Goal: Task Accomplishment & Management: Use online tool/utility

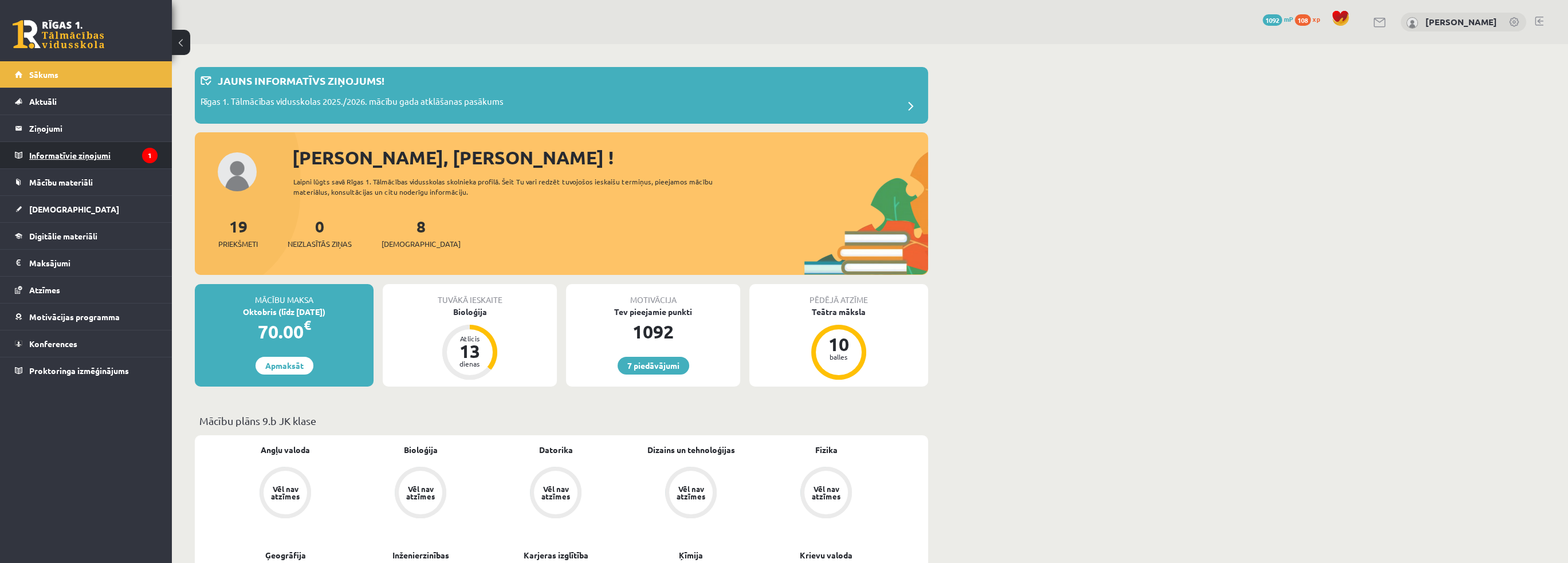
click at [86, 146] on legend "Informatīvie ziņojumi 1" at bounding box center [93, 155] width 128 height 26
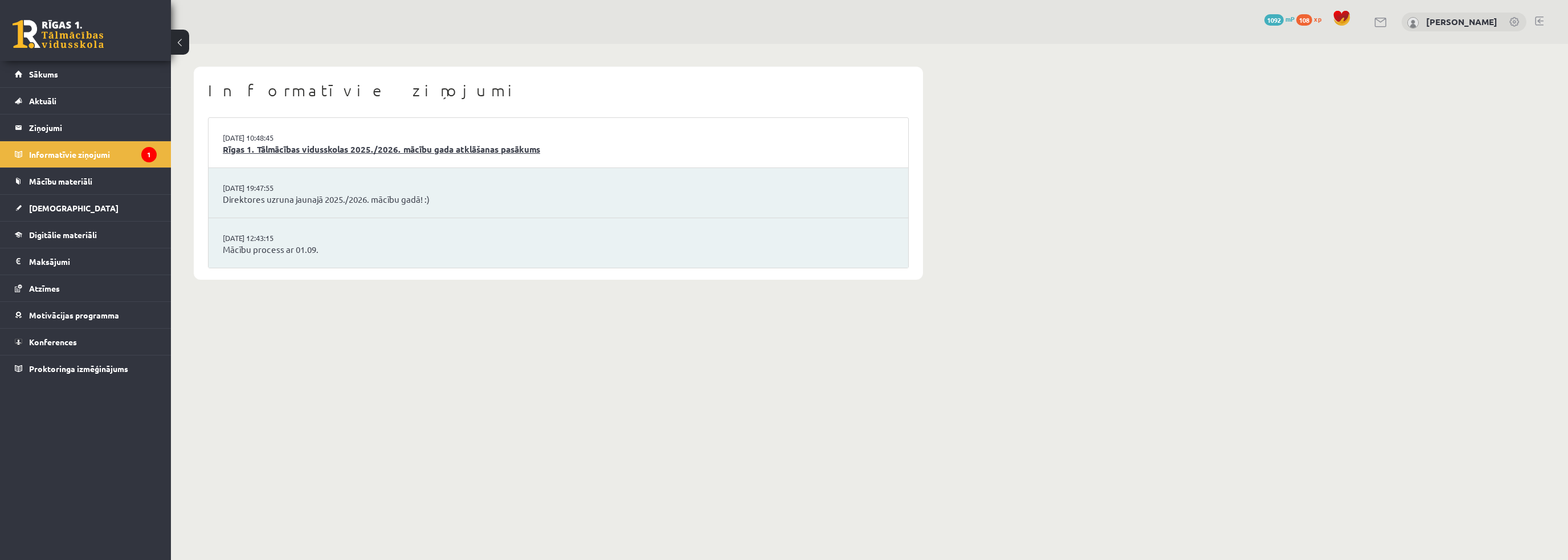
click at [308, 149] on link "Rīgas 1. Tālmācības vidusskolas 2025./2026. mācību gada atklāšanas pasākums" at bounding box center [558, 149] width 671 height 13
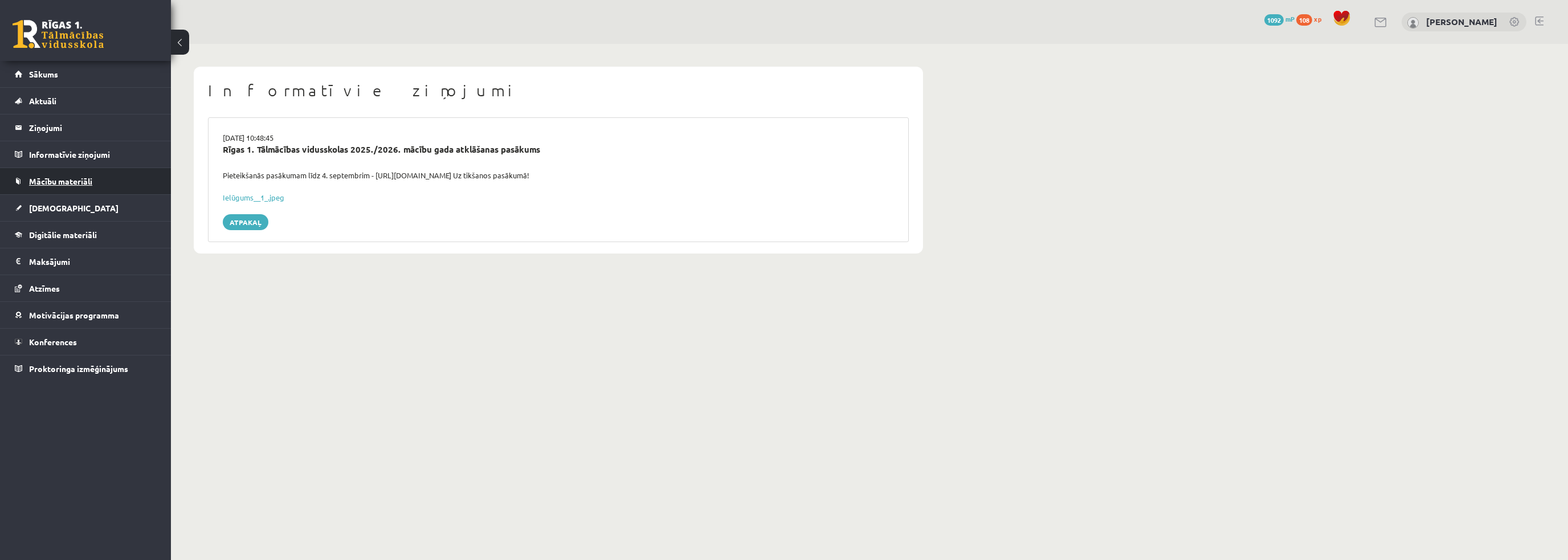
click at [76, 177] on span "Mācību materiāli" at bounding box center [60, 181] width 63 height 10
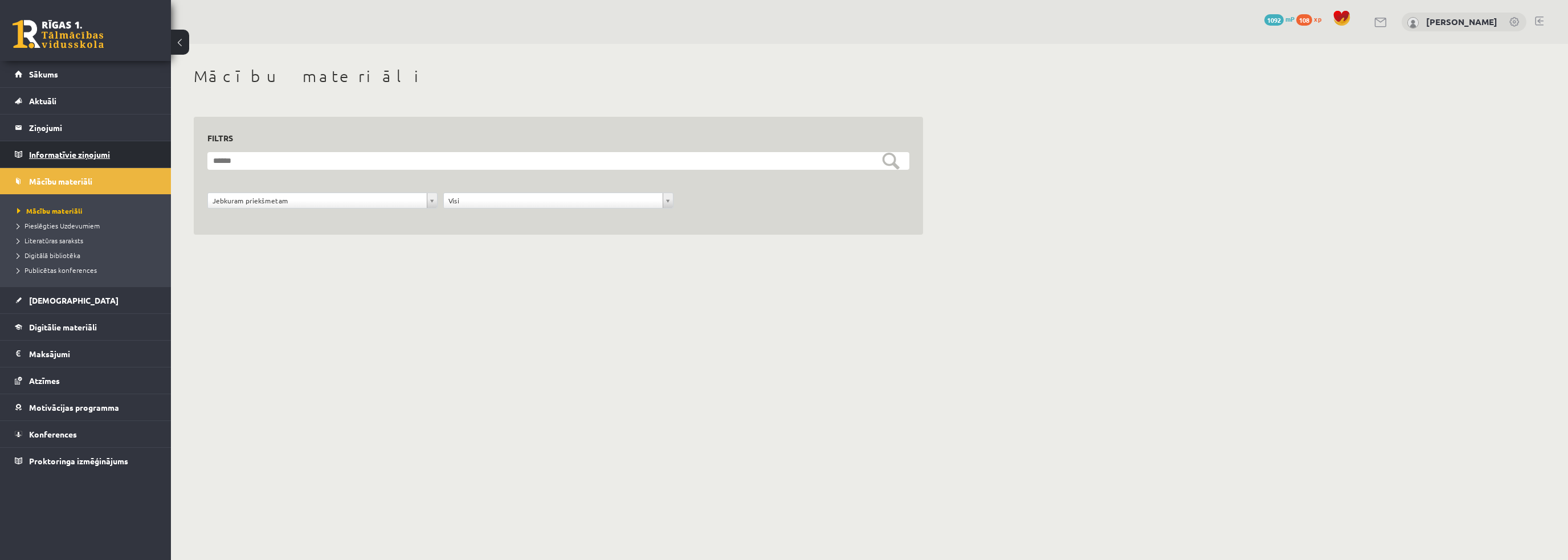
click at [62, 141] on legend "Informatīvie ziņojumi 0" at bounding box center [93, 154] width 128 height 26
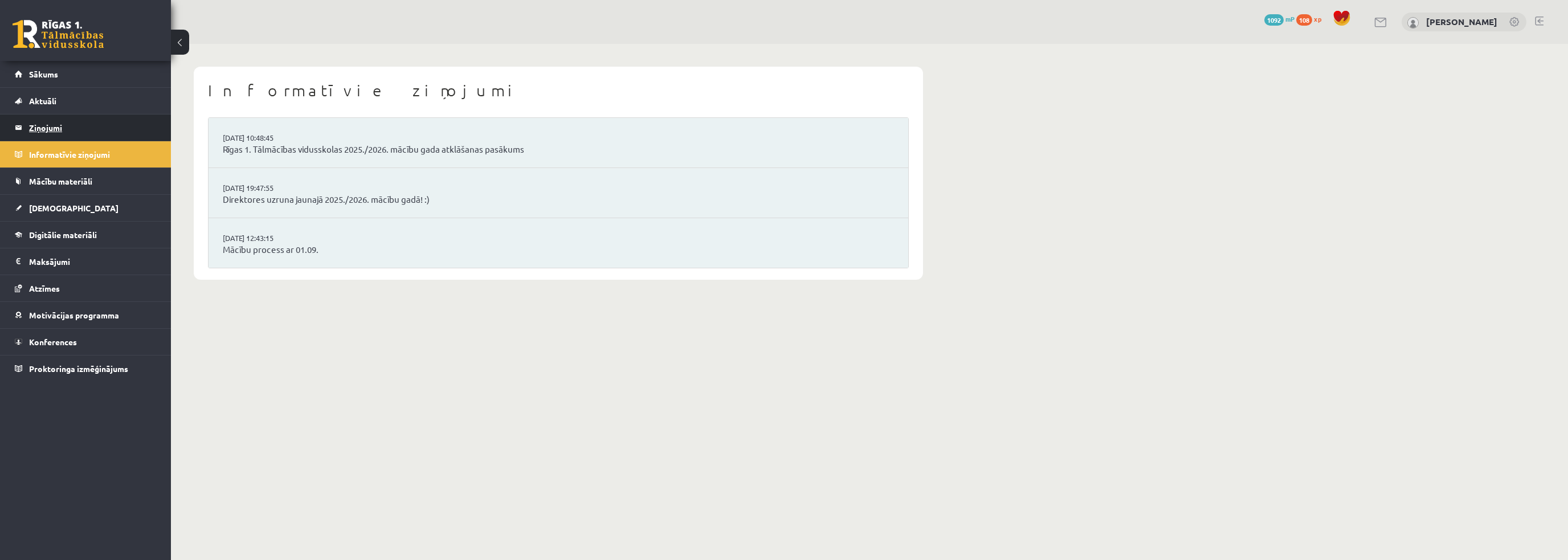
click at [66, 123] on legend "Ziņojumi 0" at bounding box center [93, 127] width 128 height 26
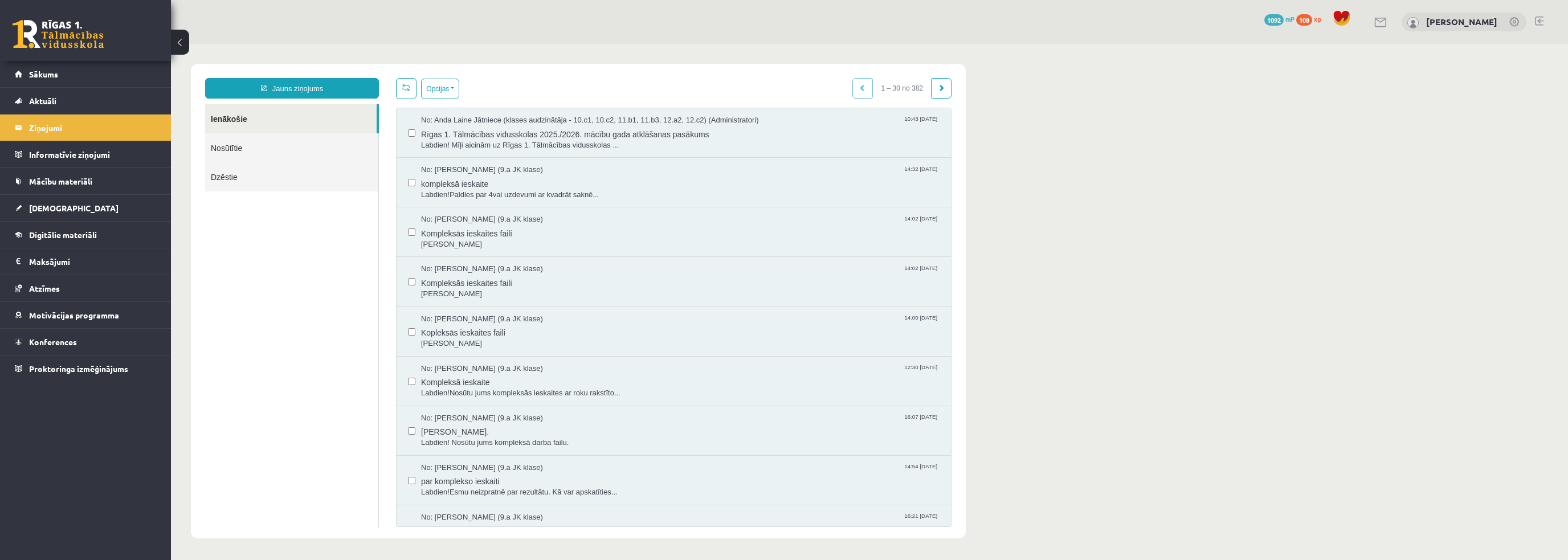
click at [270, 148] on link "Nosūtītie" at bounding box center [291, 147] width 173 height 29
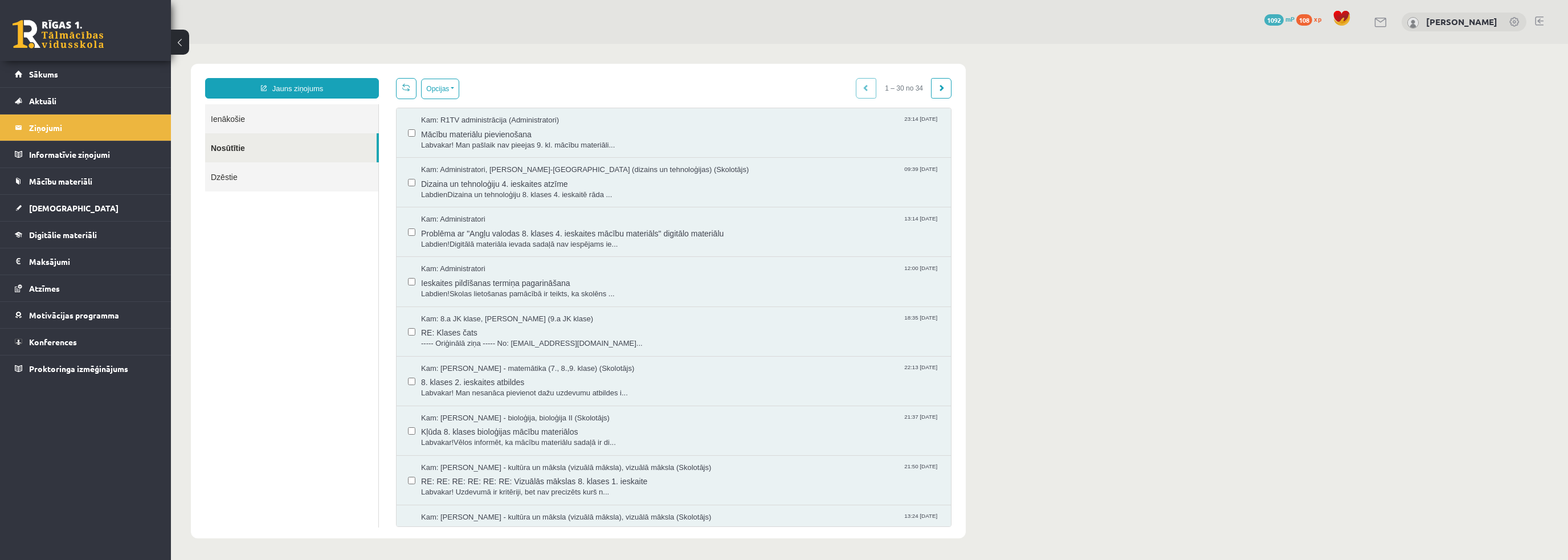
click at [235, 112] on link "Ienākošie" at bounding box center [291, 119] width 173 height 29
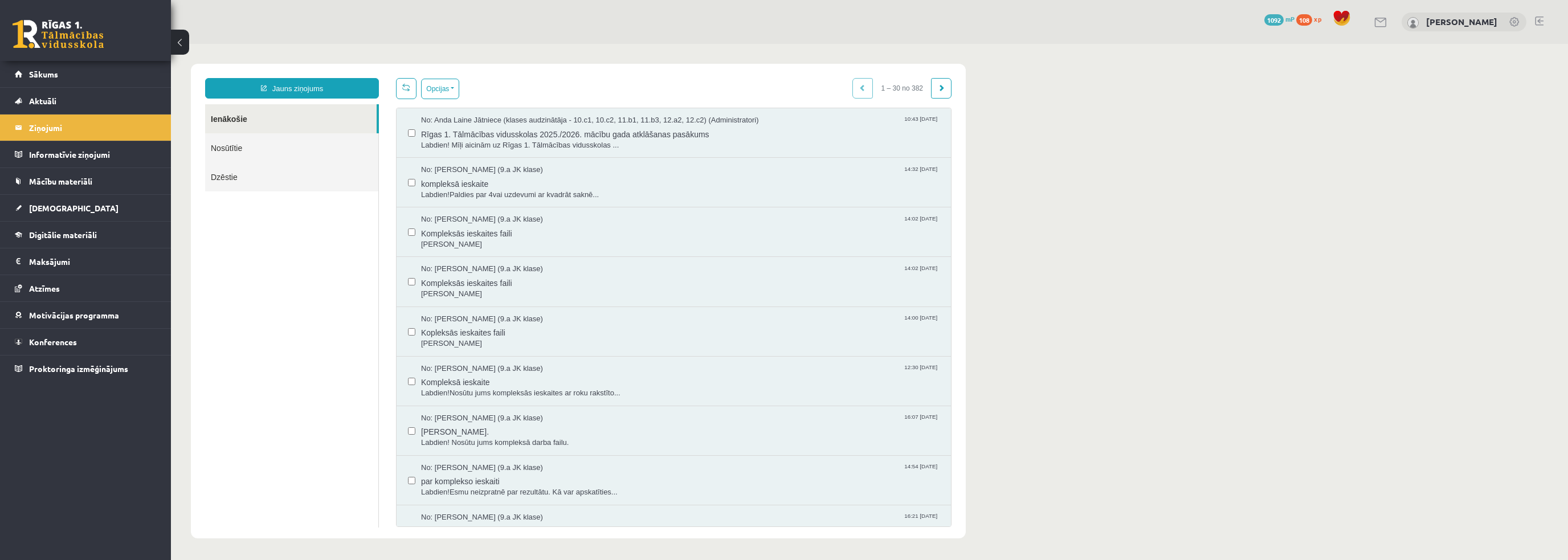
click at [16, 48] on link at bounding box center [58, 34] width 91 height 29
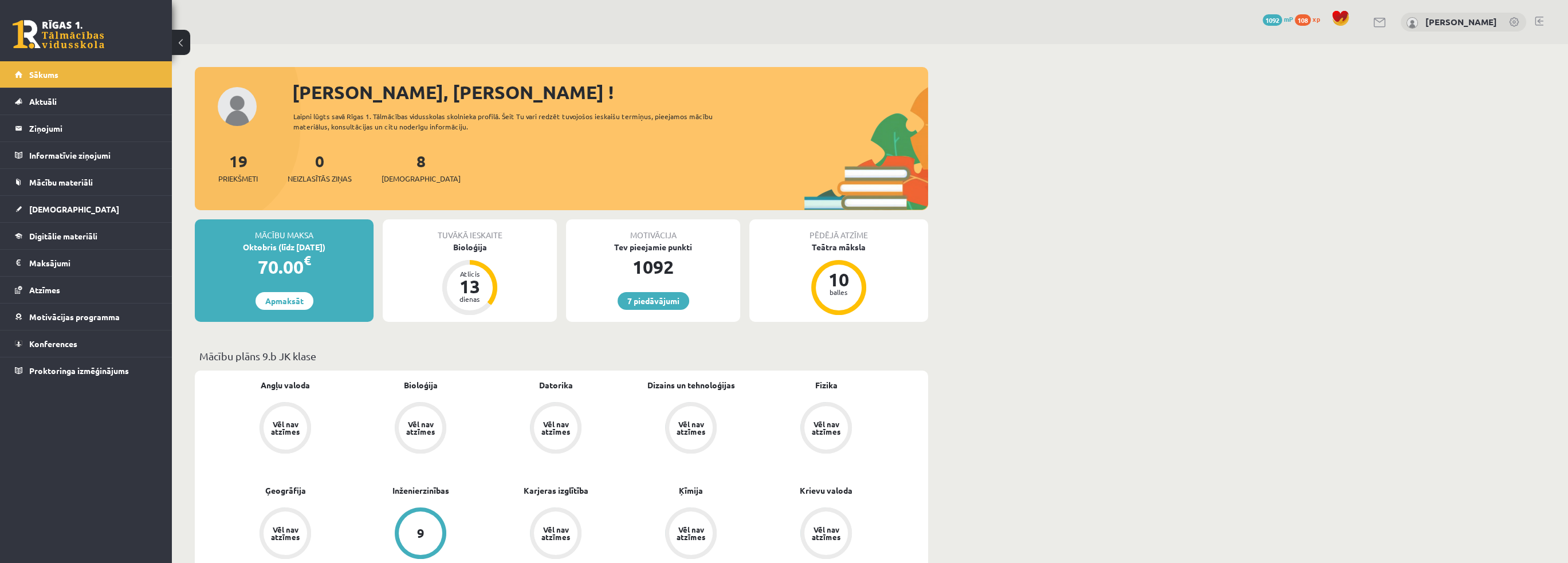
click at [79, 199] on link "[DEMOGRAPHIC_DATA]" at bounding box center [86, 209] width 143 height 26
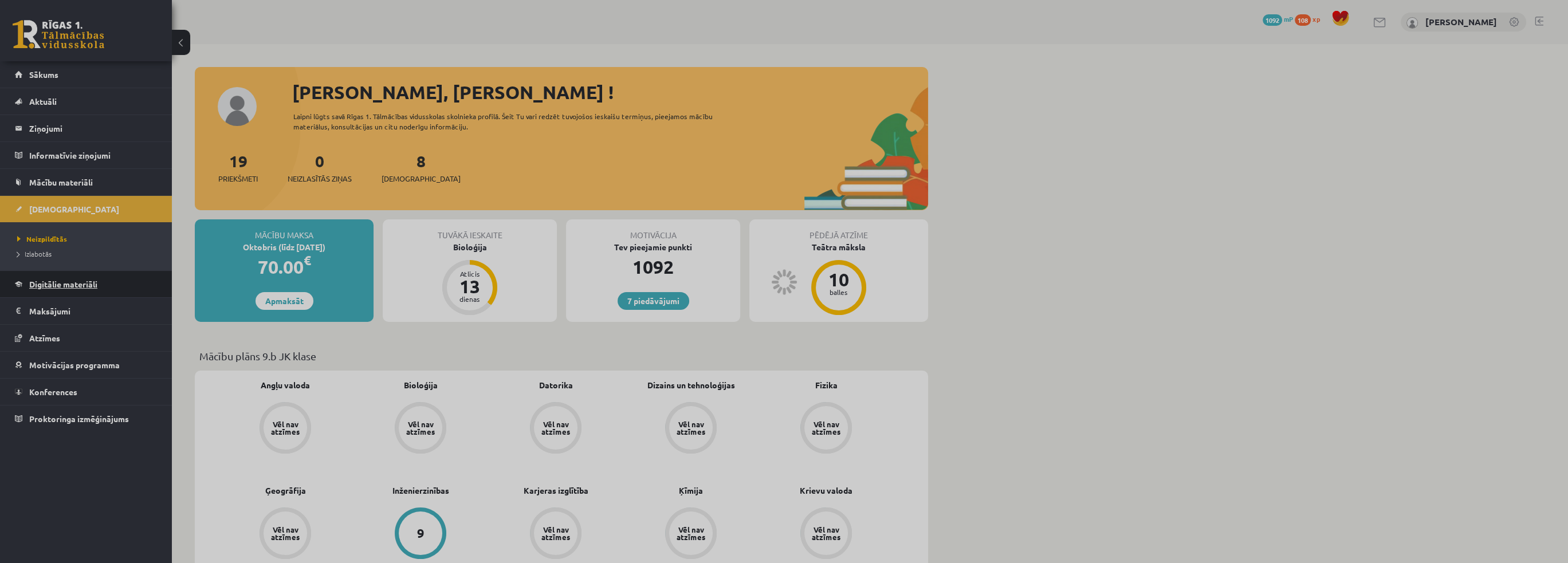
click at [85, 282] on span "Digitālie materiāli" at bounding box center [63, 284] width 68 height 10
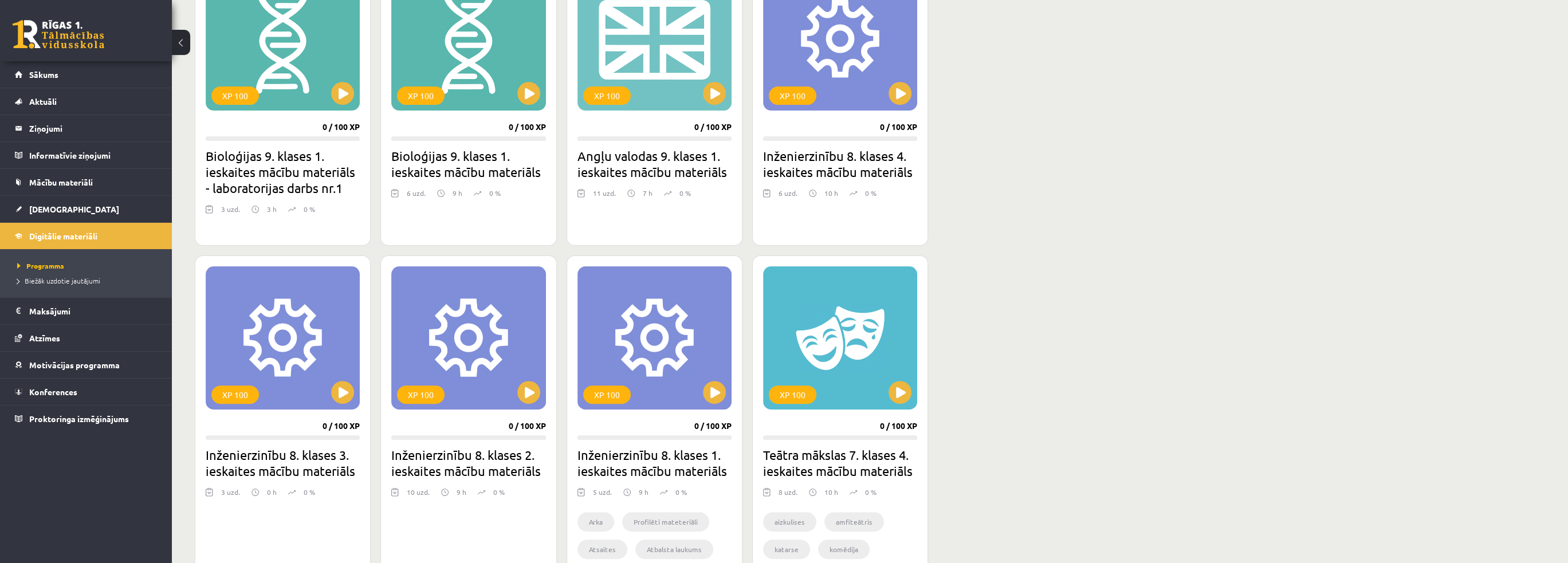
scroll to position [630, 0]
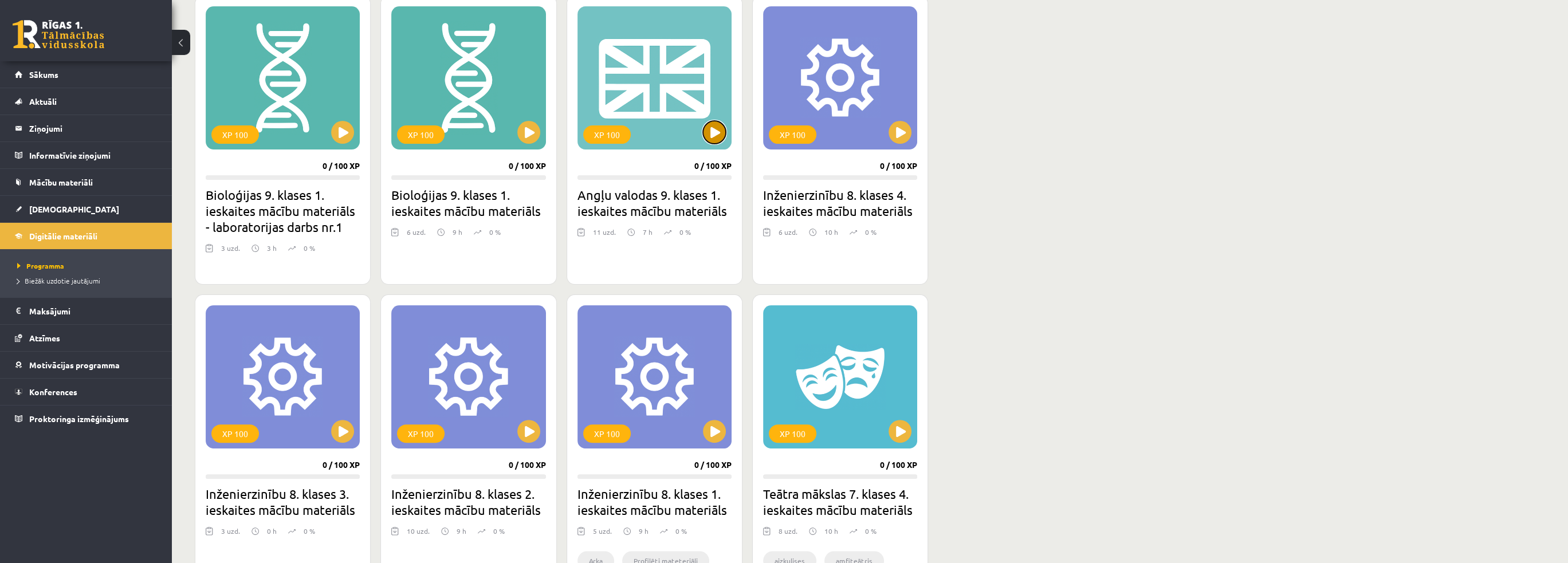
click at [712, 135] on button at bounding box center [714, 132] width 23 height 23
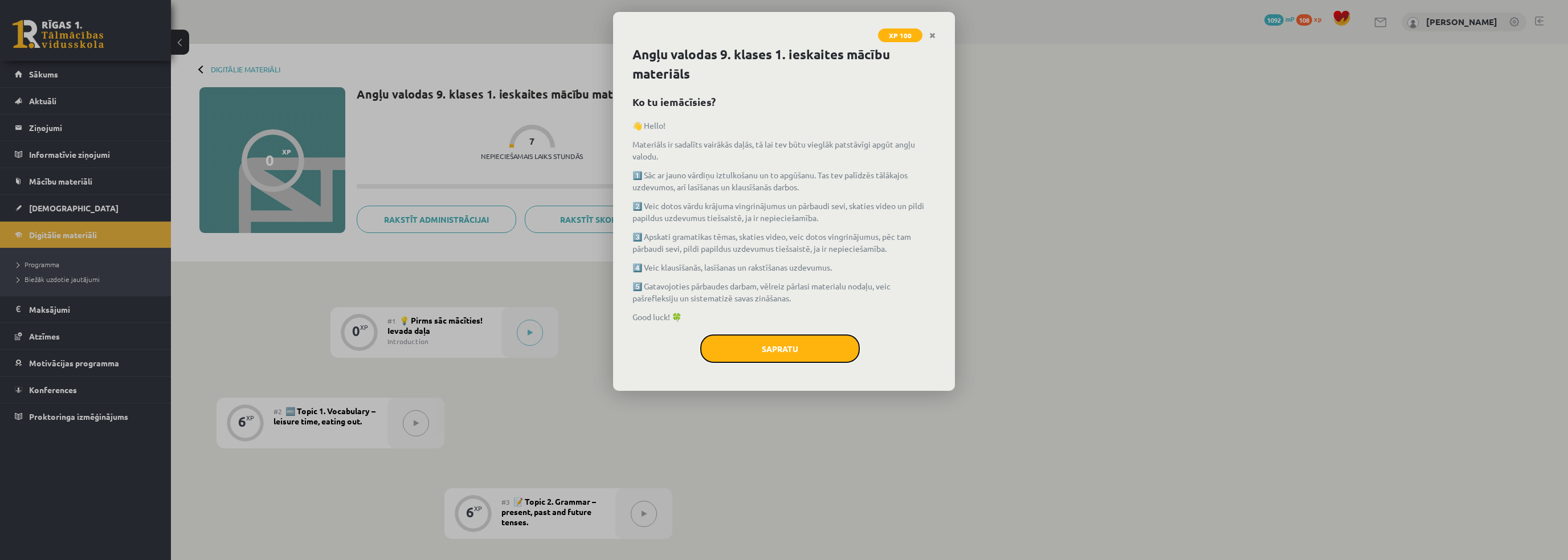
click at [773, 350] on button "Sapratu" at bounding box center [780, 349] width 160 height 29
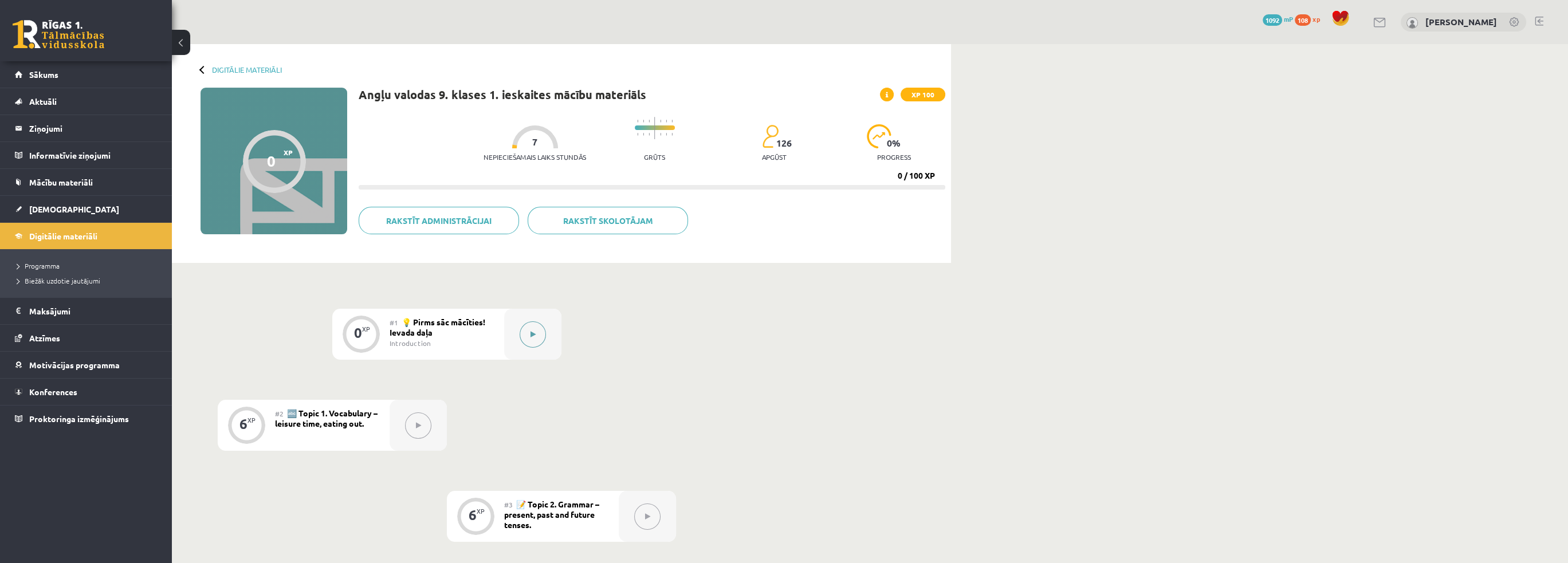
click at [510, 329] on div at bounding box center [532, 334] width 57 height 51
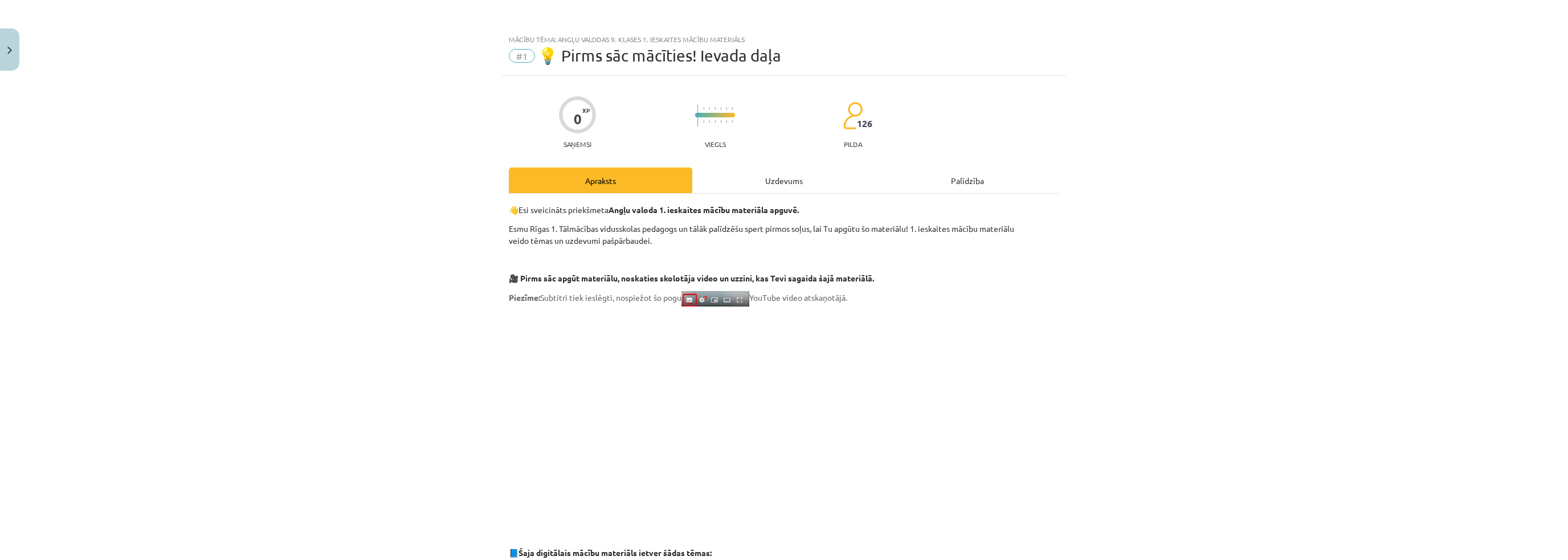
click at [788, 184] on div "Uzdevums" at bounding box center [784, 180] width 184 height 25
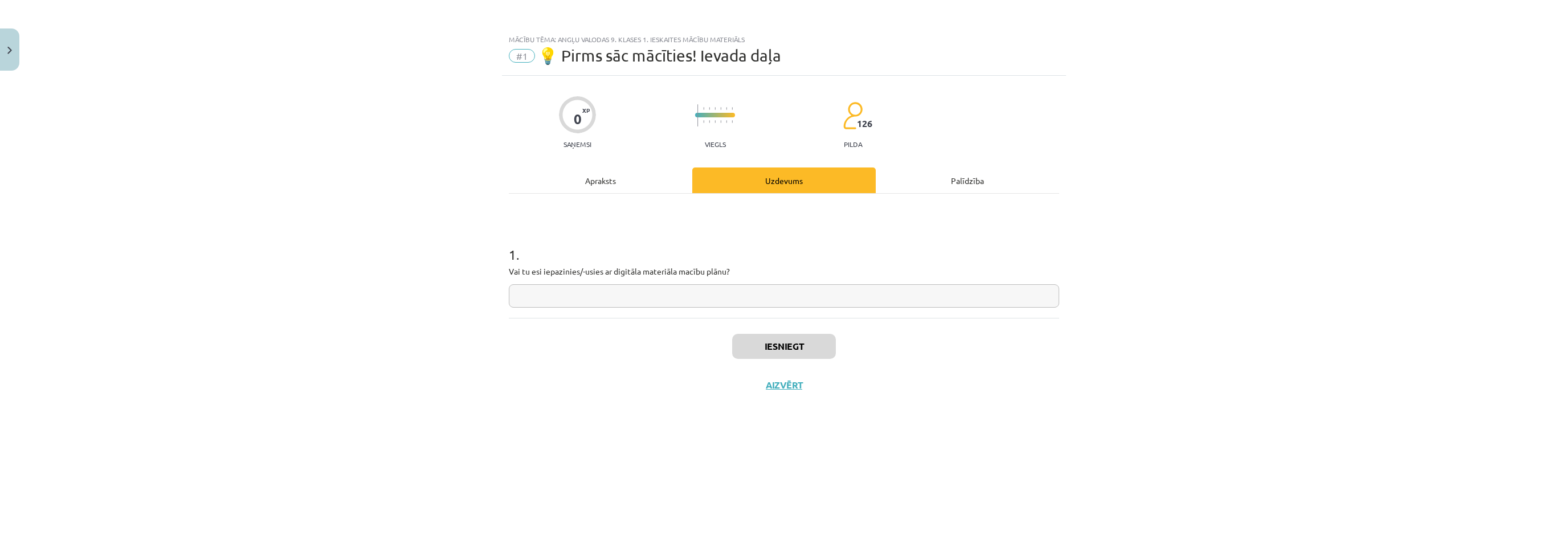
click at [624, 287] on input "text" at bounding box center [784, 296] width 551 height 23
type input "**"
click at [758, 349] on button "Iesniegt" at bounding box center [784, 346] width 104 height 25
click at [820, 391] on button "Nākamā nodarbība" at bounding box center [784, 392] width 112 height 26
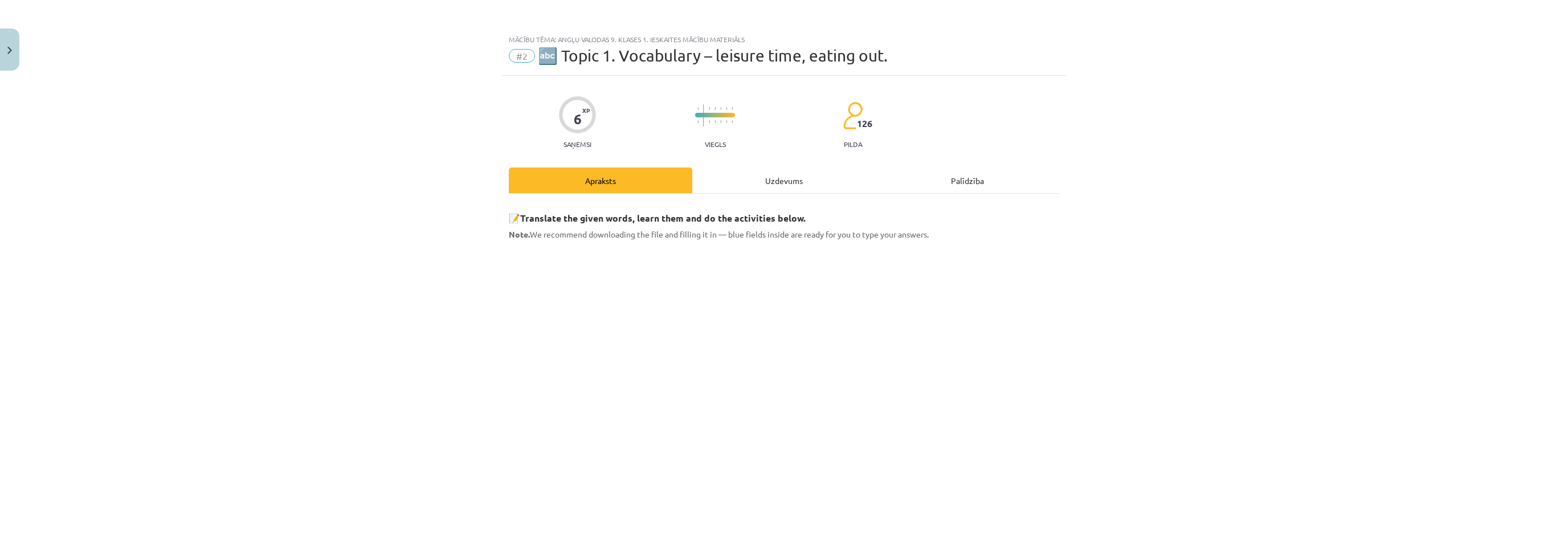
click at [764, 185] on div "Uzdevums" at bounding box center [784, 180] width 184 height 25
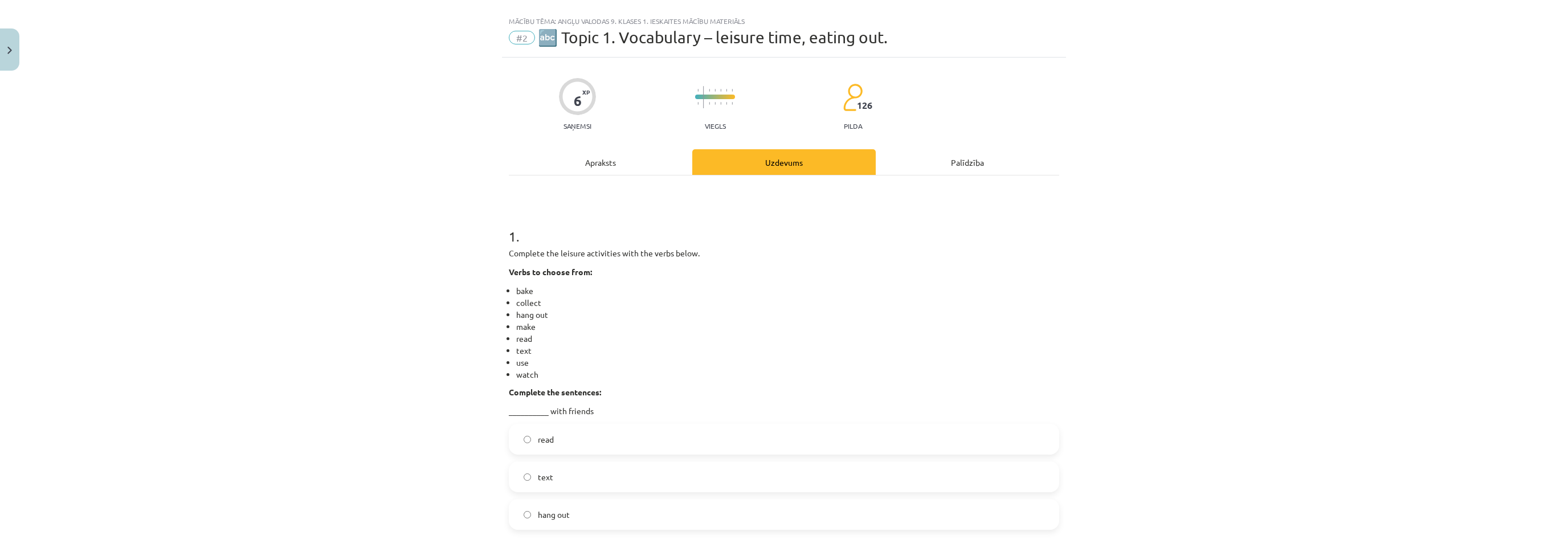
scroll to position [29, 0]
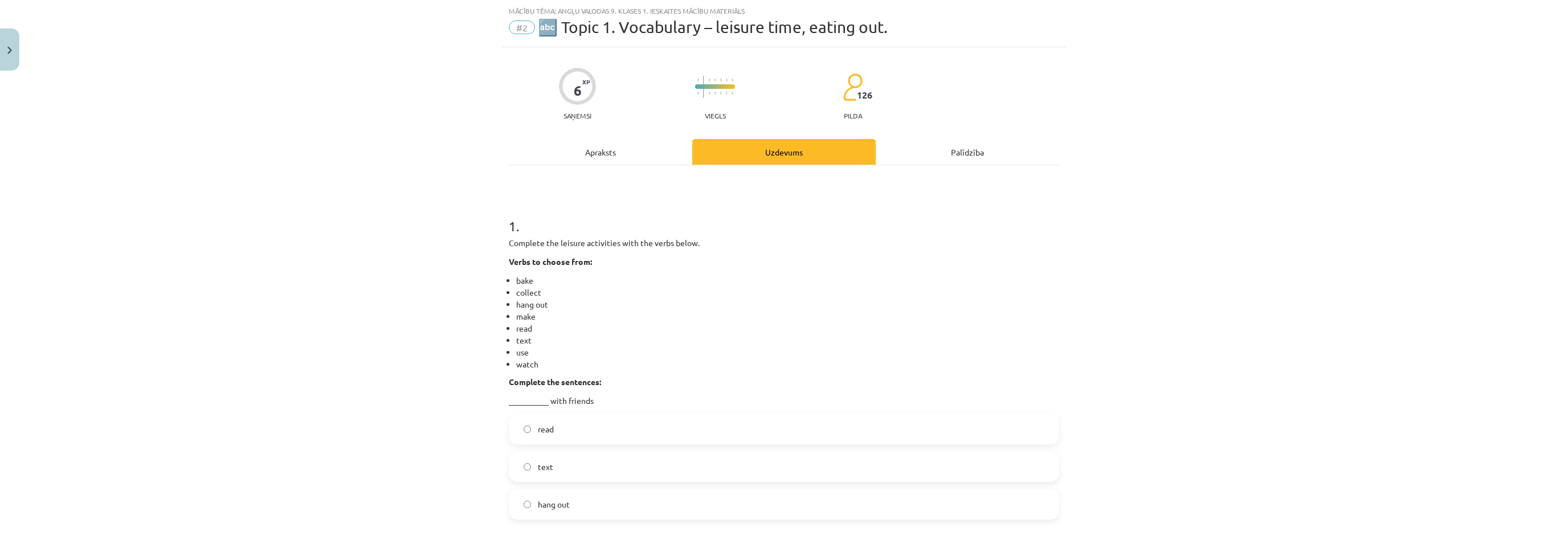
click at [416, 308] on div "Mācību tēma: Angļu valodas 9. klases 1. ieskaites mācību materiāls #2 🔤 Topic 1…" at bounding box center [784, 280] width 1568 height 560
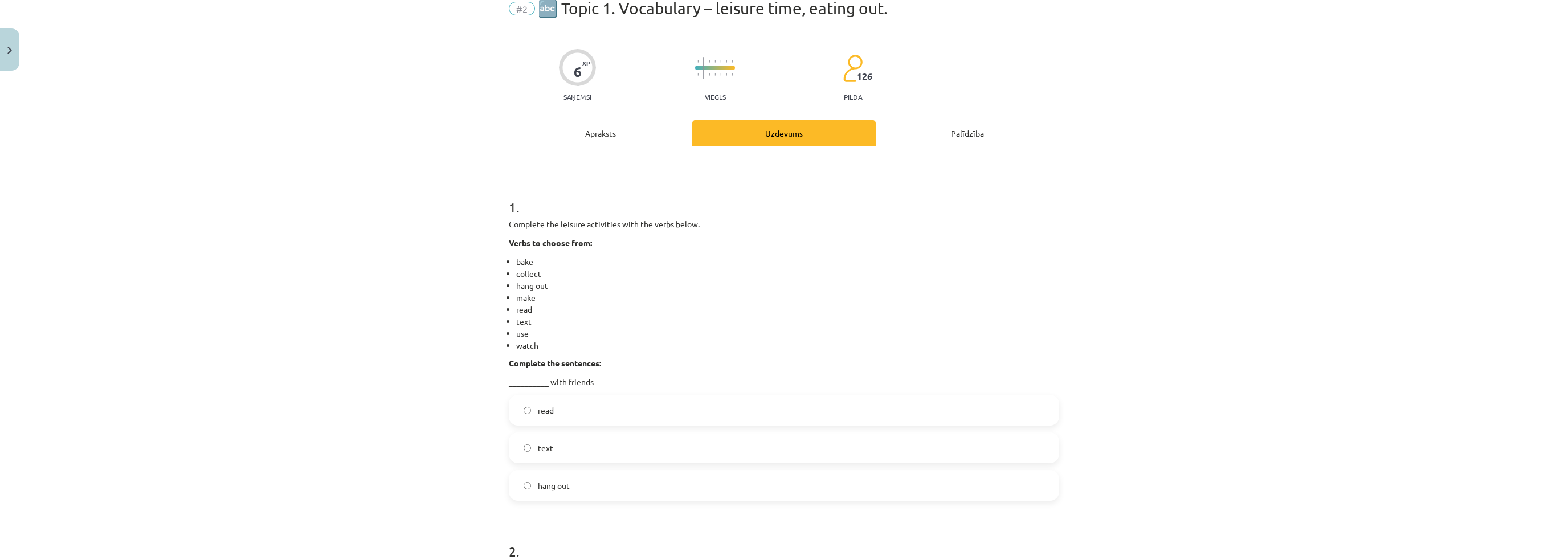
scroll to position [86, 0]
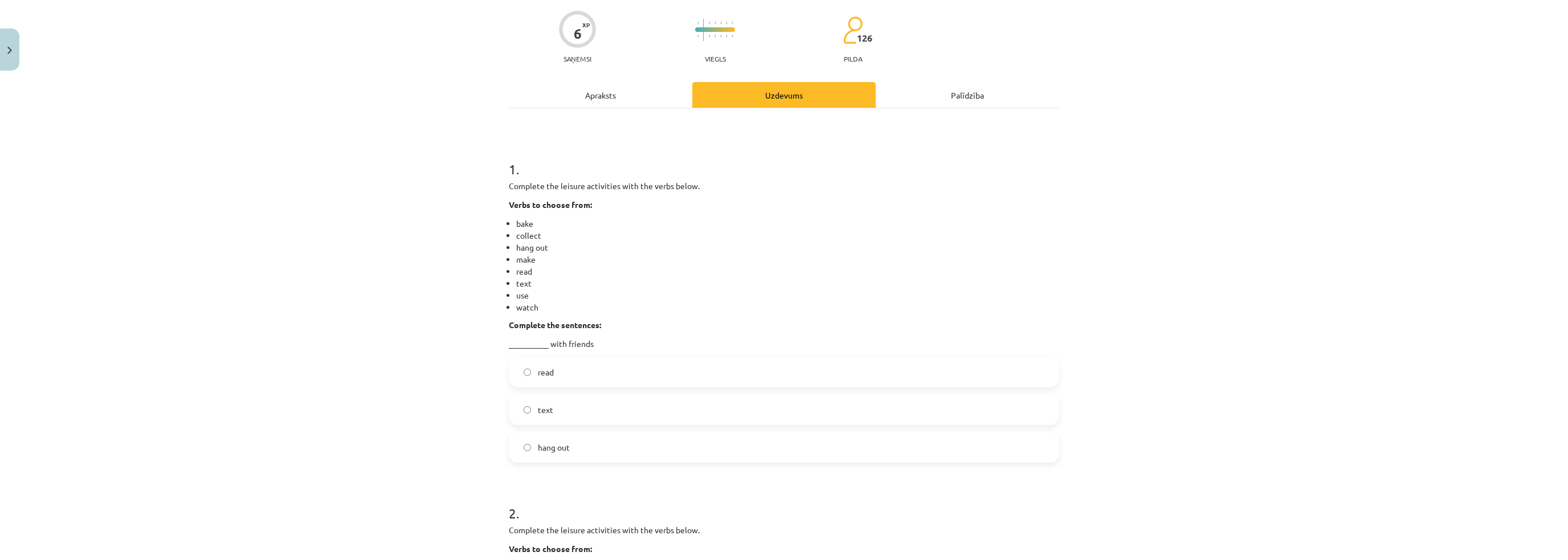
click at [566, 182] on p "Complete the leisure activities with the verbs below." at bounding box center [784, 186] width 551 height 12
click at [418, 285] on div "Mācību tēma: Angļu valodas 9. klases 1. ieskaites mācību materiāls #2 🔤 Topic 1…" at bounding box center [784, 280] width 1568 height 560
